Goal: Task Accomplishment & Management: Complete application form

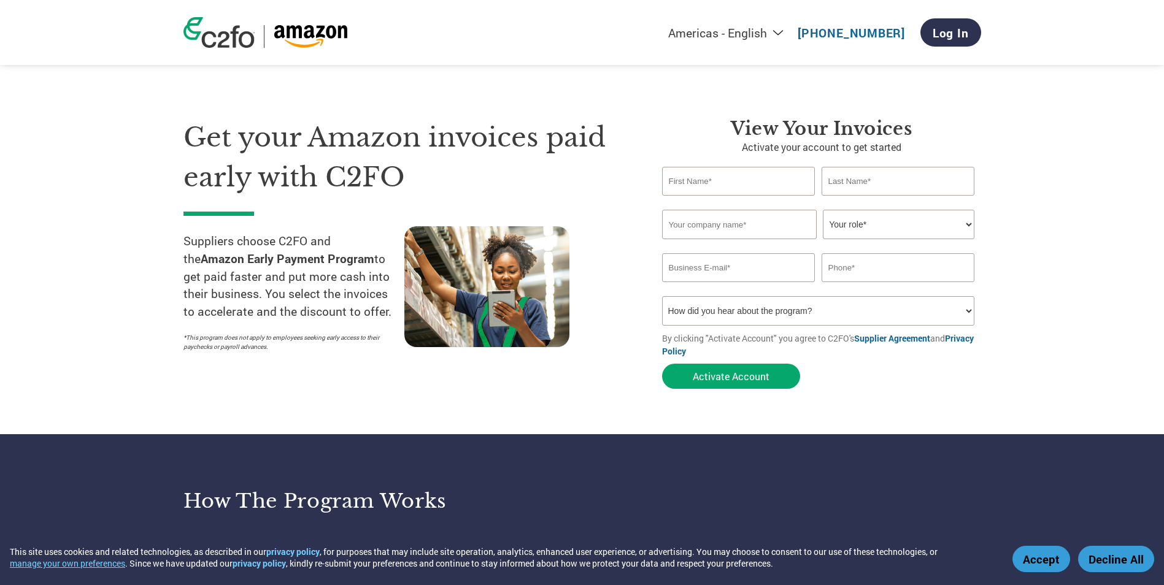
drag, startPoint x: 723, startPoint y: 179, endPoint x: 756, endPoint y: 187, distance: 34.7
click at [725, 179] on input "text" at bounding box center [738, 181] width 153 height 29
type input "[PERSON_NAME]"
type input "TRIVIDIA HEALTH"
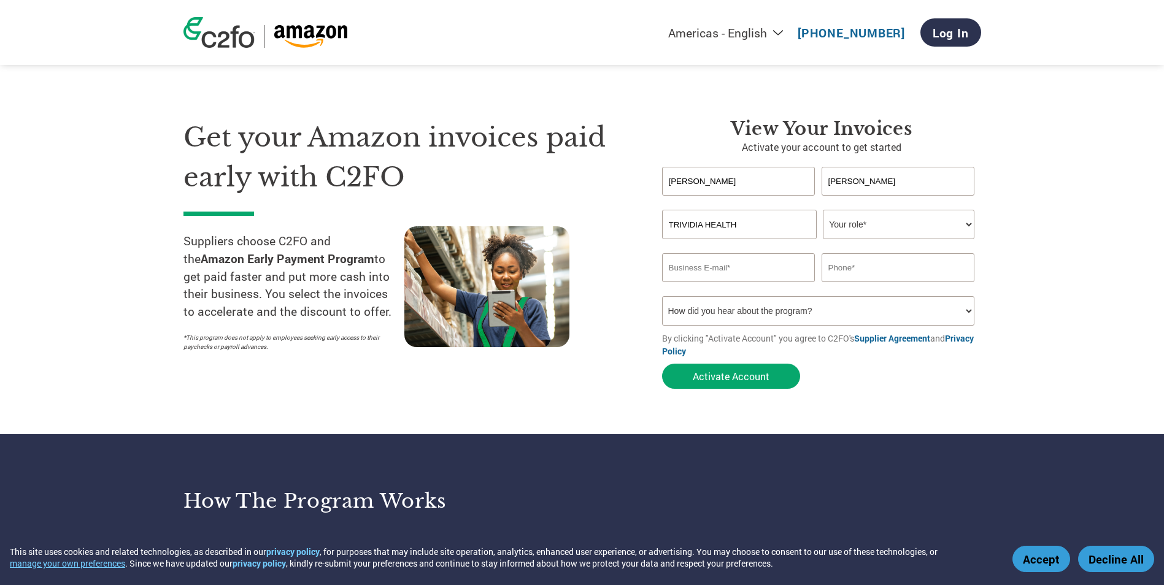
type input "[EMAIL_ADDRESS][DOMAIN_NAME]"
type input "9546774456"
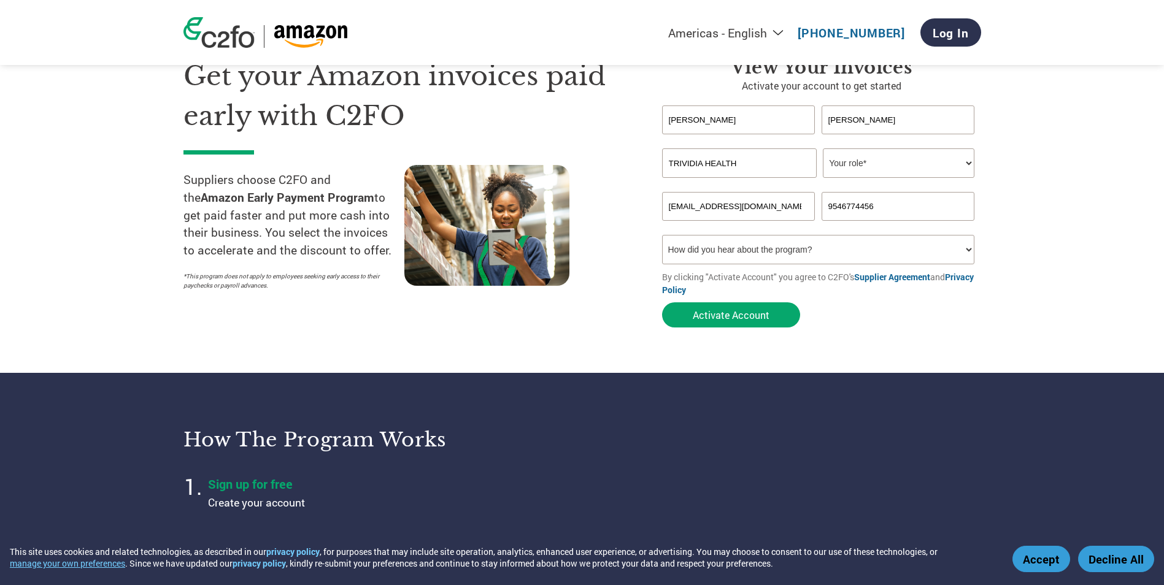
click at [967, 248] on select "How did you hear about the program? Received a letter Email Social Media Online…" at bounding box center [818, 249] width 313 height 29
select select "Other"
click at [662, 235] on select "How did you hear about the program? Received a letter Email Social Media Online…" at bounding box center [818, 249] width 313 height 29
click at [696, 249] on select "How did you hear about the program? Received a letter Email Social Media Online…" at bounding box center [818, 249] width 313 height 29
click at [1041, 273] on section "Get your Amazon invoices paid early with C2FO Suppliers choose C2FO and the Ama…" at bounding box center [582, 180] width 1164 height 385
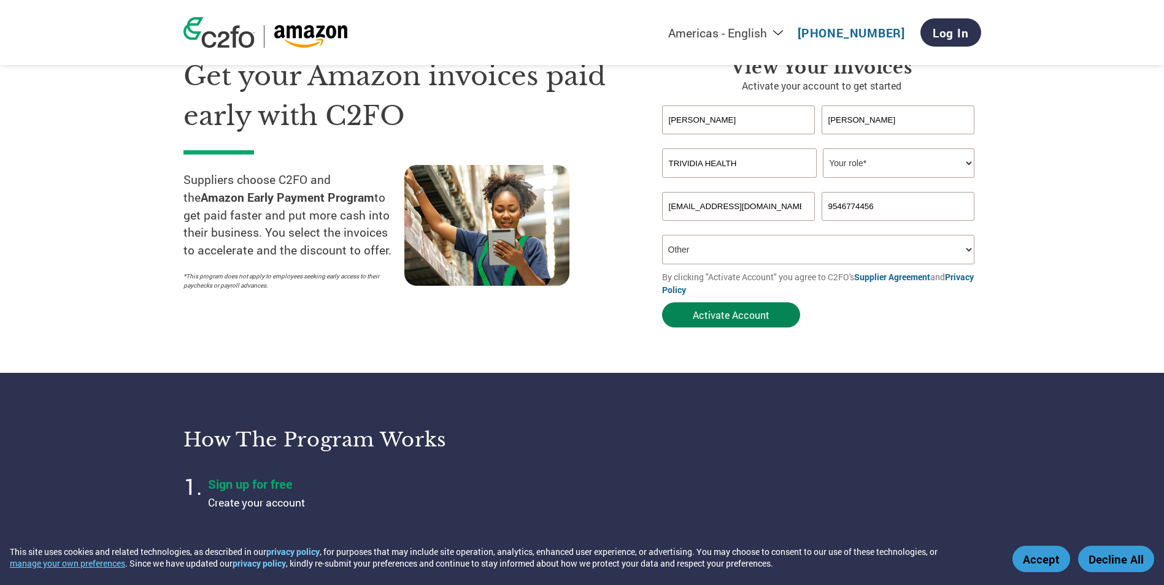
drag, startPoint x: 726, startPoint y: 314, endPoint x: 735, endPoint y: 320, distance: 11.1
click at [727, 314] on button "Activate Account" at bounding box center [731, 314] width 138 height 25
click at [967, 163] on select "Your role* CFO Controller Credit Manager Finance Director Treasurer CEO Preside…" at bounding box center [899, 162] width 152 height 29
select select "ACCOUNTS_RECEIVABLE"
click at [823, 148] on select "Your role* CFO Controller Credit Manager Finance Director Treasurer CEO Preside…" at bounding box center [899, 162] width 152 height 29
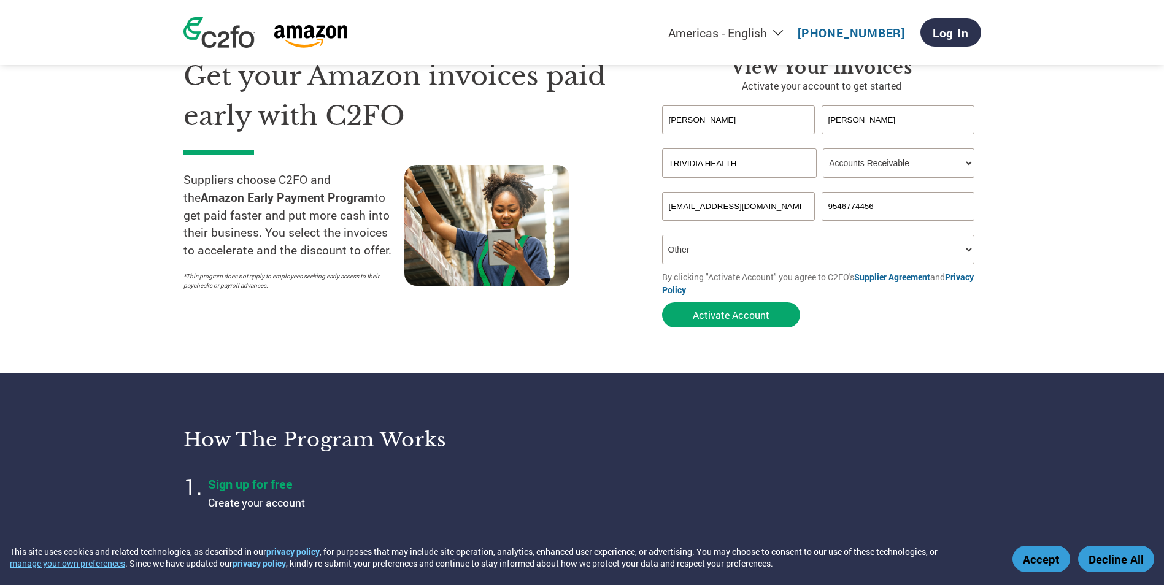
click at [884, 205] on input "9546774456" at bounding box center [898, 206] width 153 height 29
click at [1036, 161] on section "Get your Amazon invoices paid early with C2FO Suppliers choose C2FO and the Ama…" at bounding box center [582, 180] width 1164 height 385
drag, startPoint x: 731, startPoint y: 312, endPoint x: 756, endPoint y: 329, distance: 30.6
click at [734, 314] on button "Activate Account" at bounding box center [731, 314] width 138 height 25
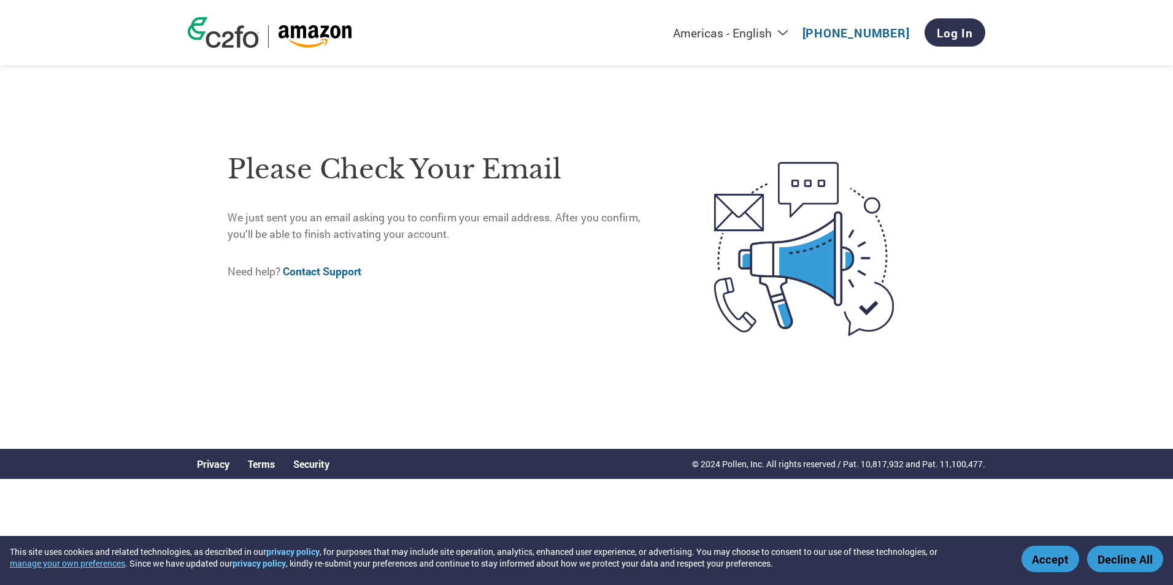
click at [1044, 558] on button "Accept" at bounding box center [1051, 559] width 58 height 26
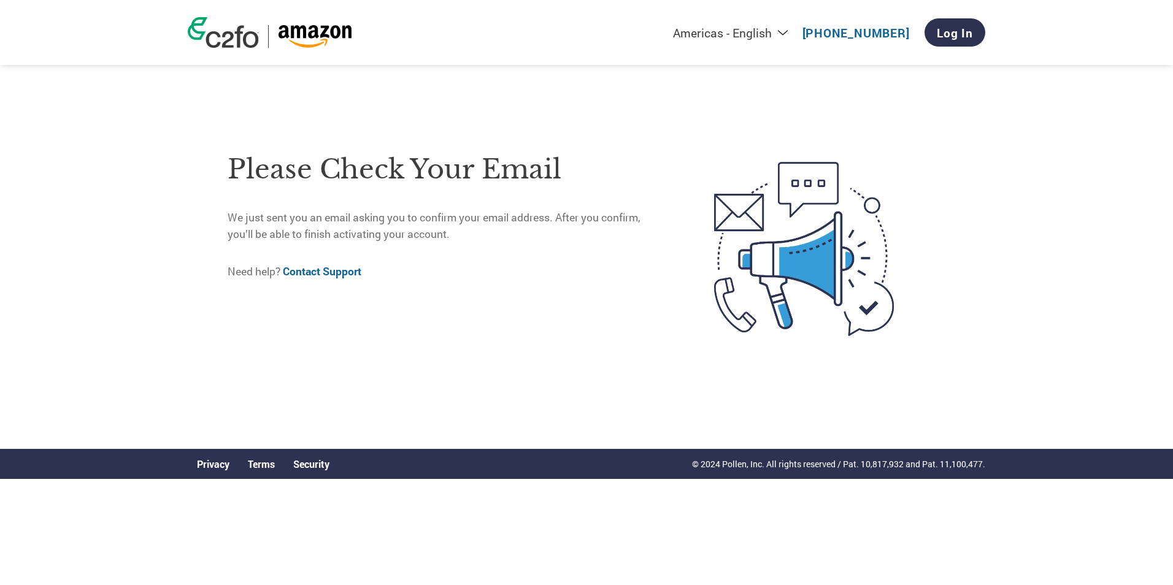
click at [172, 304] on div "Americas - English Américas - Español [GEOGRAPHIC_DATA] - Português Amériques -…" at bounding box center [586, 215] width 1173 height 430
click at [1047, 191] on div "Americas - English Américas - Español [GEOGRAPHIC_DATA] - Português Amériques -…" at bounding box center [586, 215] width 1173 height 430
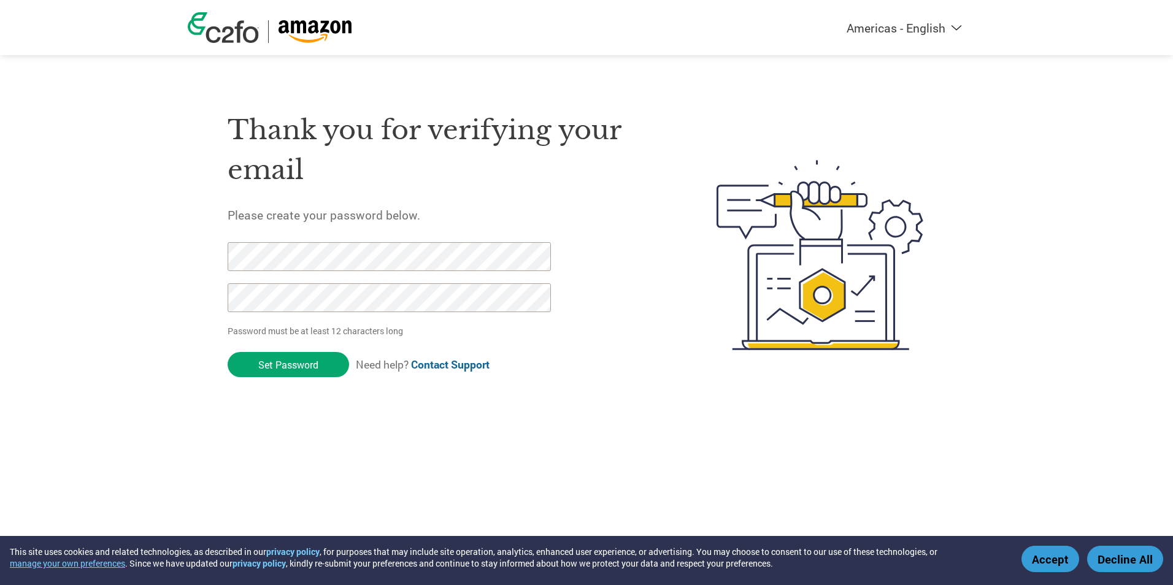
click at [205, 295] on div "Thank you for verifying your email Please create your password below. Password …" at bounding box center [587, 255] width 798 height 325
drag, startPoint x: 623, startPoint y: 361, endPoint x: 616, endPoint y: 339, distance: 22.7
click at [623, 361] on div "Thank you for verifying your email Please create your password below. Password …" at bounding box center [443, 255] width 431 height 325
click at [207, 260] on div "Thank you for verifying your email Please create your password below. Password …" at bounding box center [587, 255] width 798 height 325
click at [215, 258] on div "Thank you for verifying your email Please create your password below. Password …" at bounding box center [587, 255] width 798 height 325
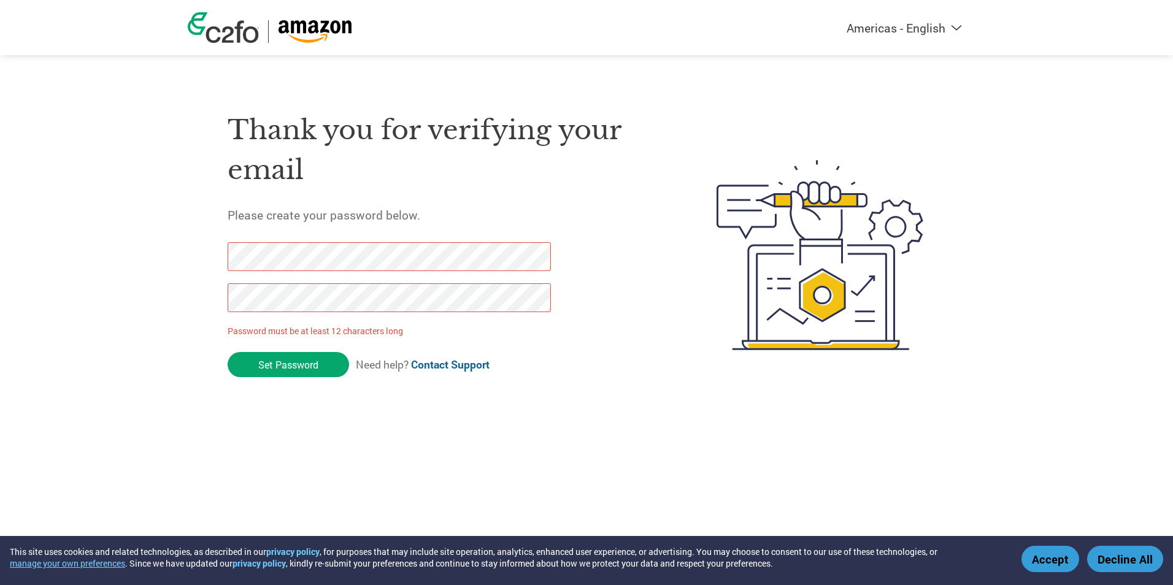
click at [202, 301] on div "Thank you for verifying your email Please create your password below. Password …" at bounding box center [587, 255] width 798 height 325
click at [566, 397] on div "Thank you for verifying your email Please create your password below. Password …" at bounding box center [443, 255] width 431 height 325
click at [217, 256] on div "Thank you for verifying your email Please create your password below. Password …" at bounding box center [587, 255] width 798 height 325
click at [190, 294] on div "Thank you for verifying your email Please create your password below. Password …" at bounding box center [587, 255] width 798 height 325
click at [569, 423] on html "This site uses cookies and related technologies, as described in our privacy po…" at bounding box center [586, 230] width 1173 height 461
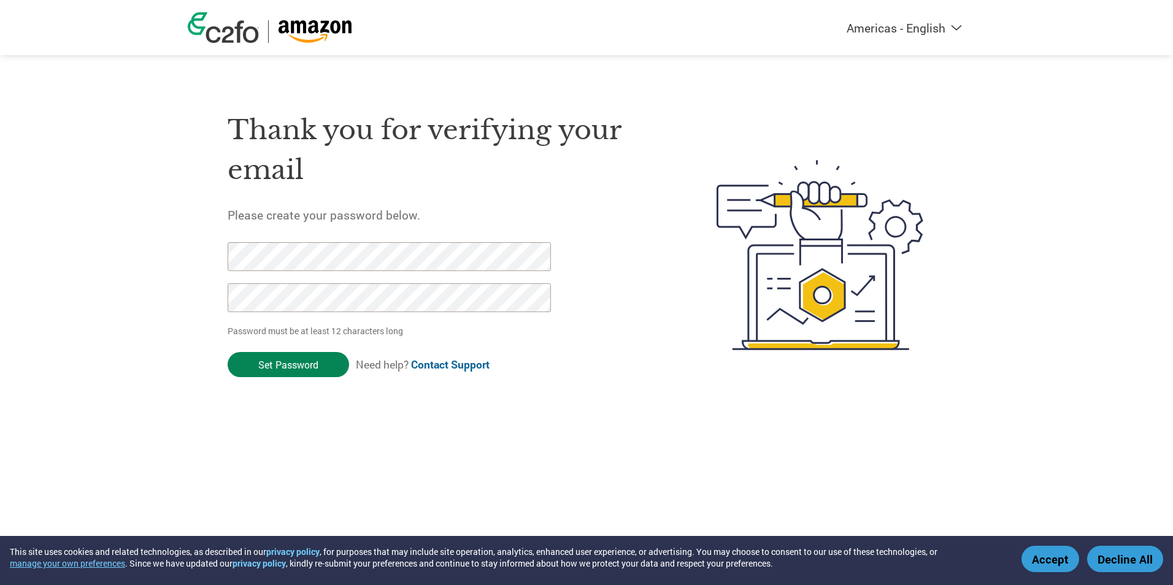
drag, startPoint x: 293, startPoint y: 365, endPoint x: 301, endPoint y: 368, distance: 8.0
click at [296, 366] on input "Set Password" at bounding box center [288, 364] width 121 height 25
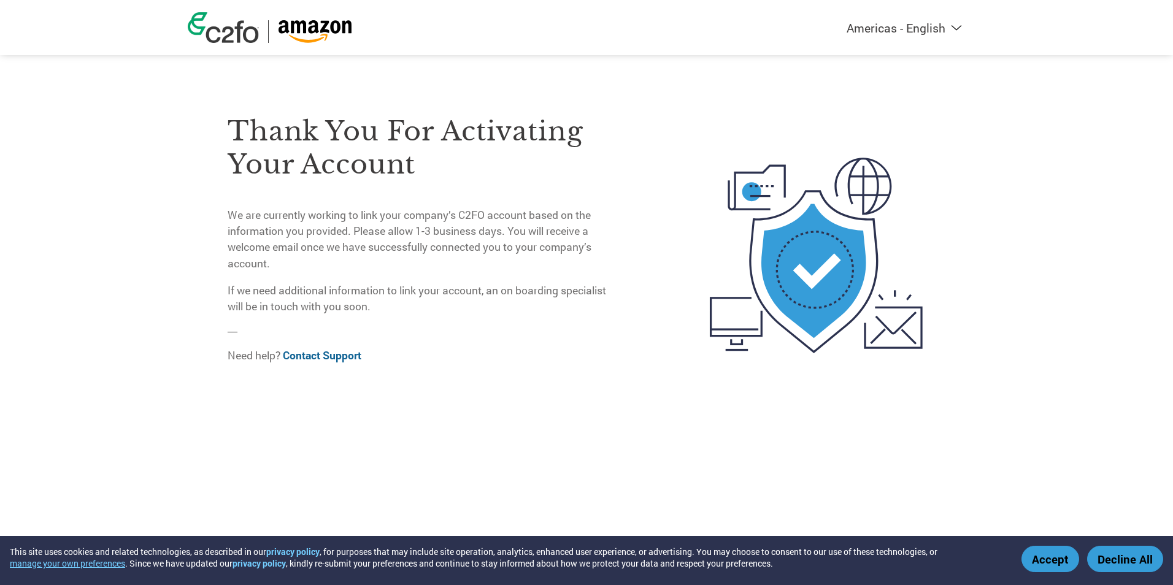
click at [517, 385] on div "Thank you for activating your account We are currently working to link your com…" at bounding box center [422, 255] width 388 height 334
click at [809, 278] on img at bounding box center [816, 255] width 258 height 334
click at [637, 146] on div at bounding box center [780, 255] width 330 height 334
